Goal: Browse casually

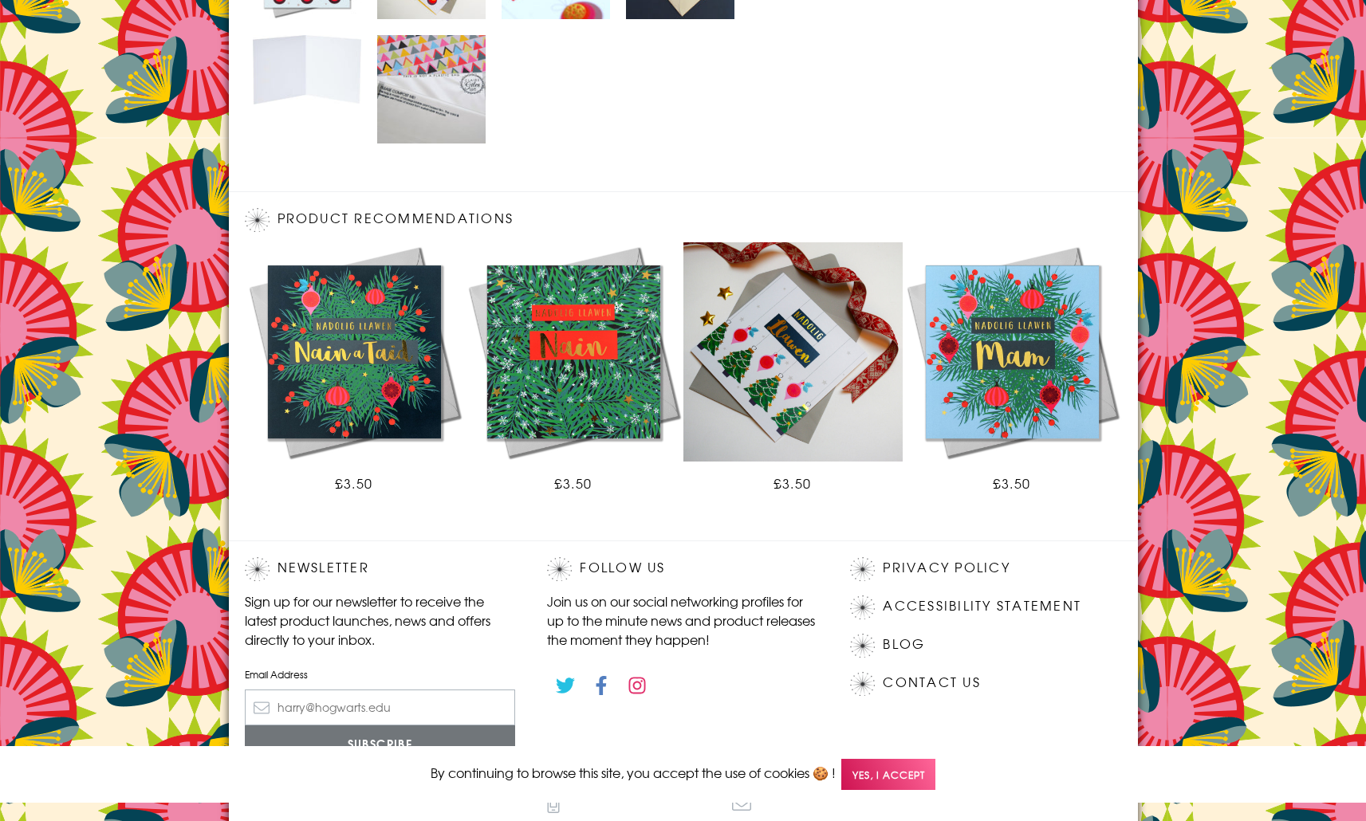
scroll to position [949, 0]
